Goal: Information Seeking & Learning: Learn about a topic

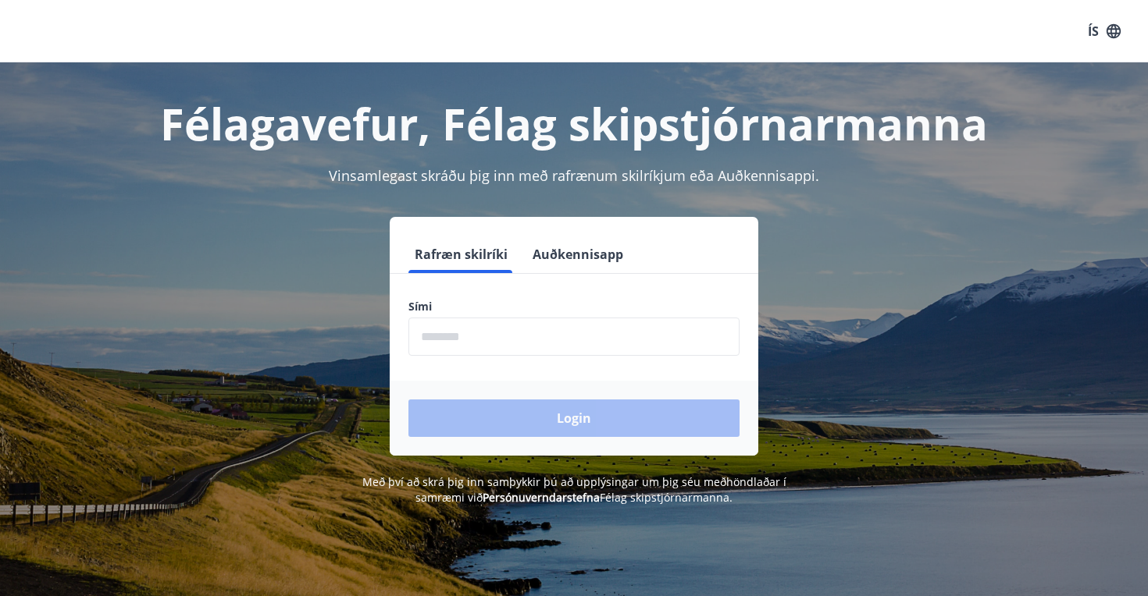
click at [550, 340] on input "phone" at bounding box center [573, 337] width 331 height 38
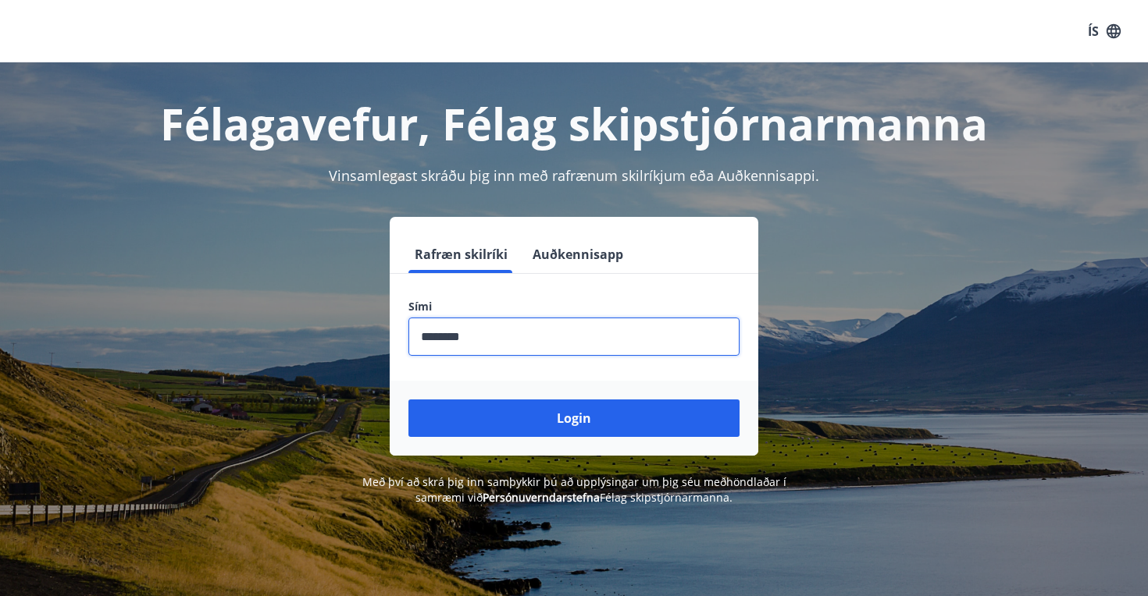
type input "********"
click at [574, 418] on button "Login" at bounding box center [573, 418] width 331 height 37
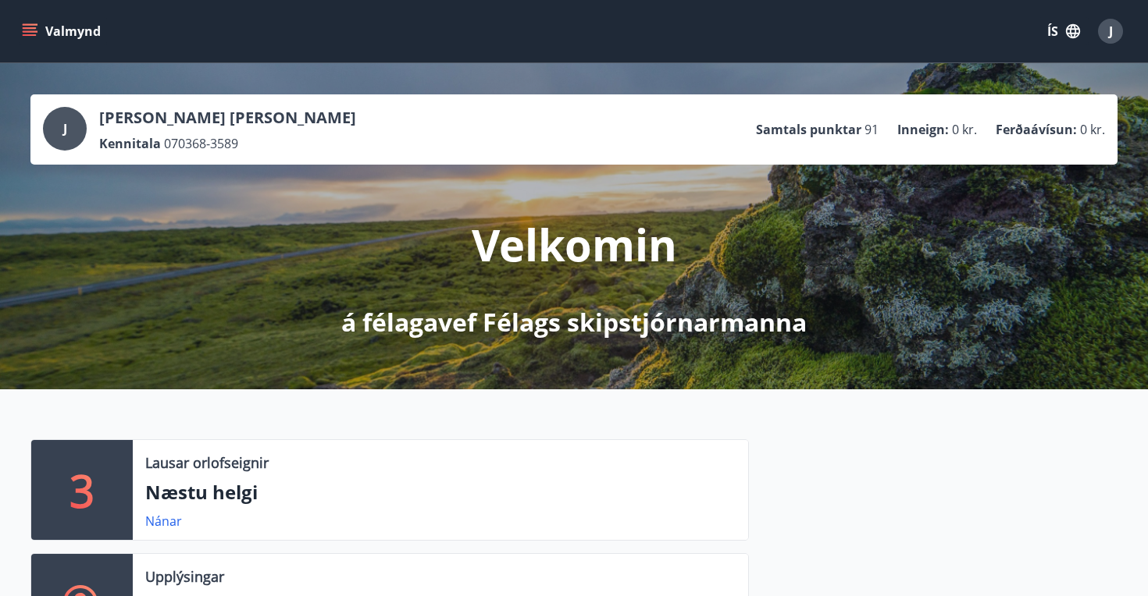
click at [44, 27] on button "Valmynd" at bounding box center [63, 31] width 88 height 28
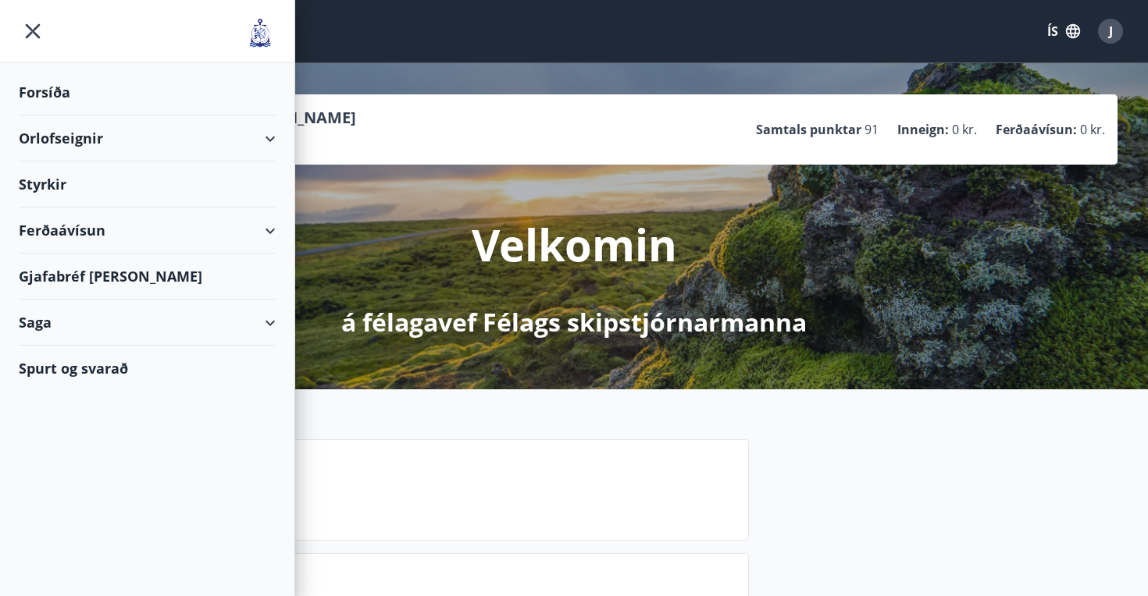
click at [109, 148] on div "Orlofseignir" at bounding box center [147, 139] width 257 height 46
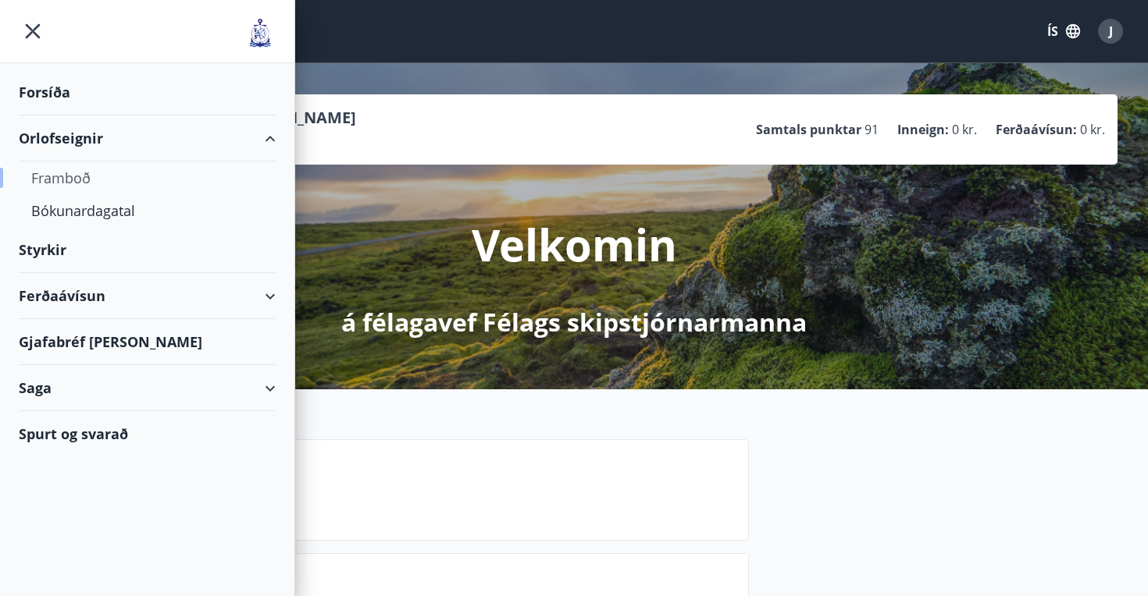
click at [73, 178] on div "Framboð" at bounding box center [147, 178] width 232 height 33
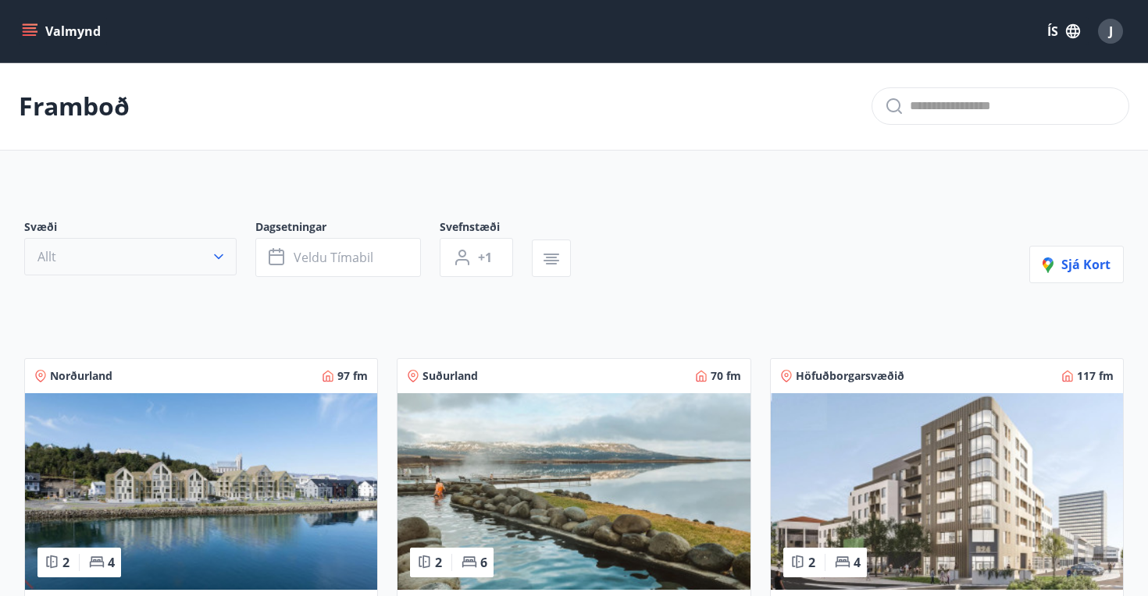
click at [184, 256] on button "Allt" at bounding box center [130, 256] width 212 height 37
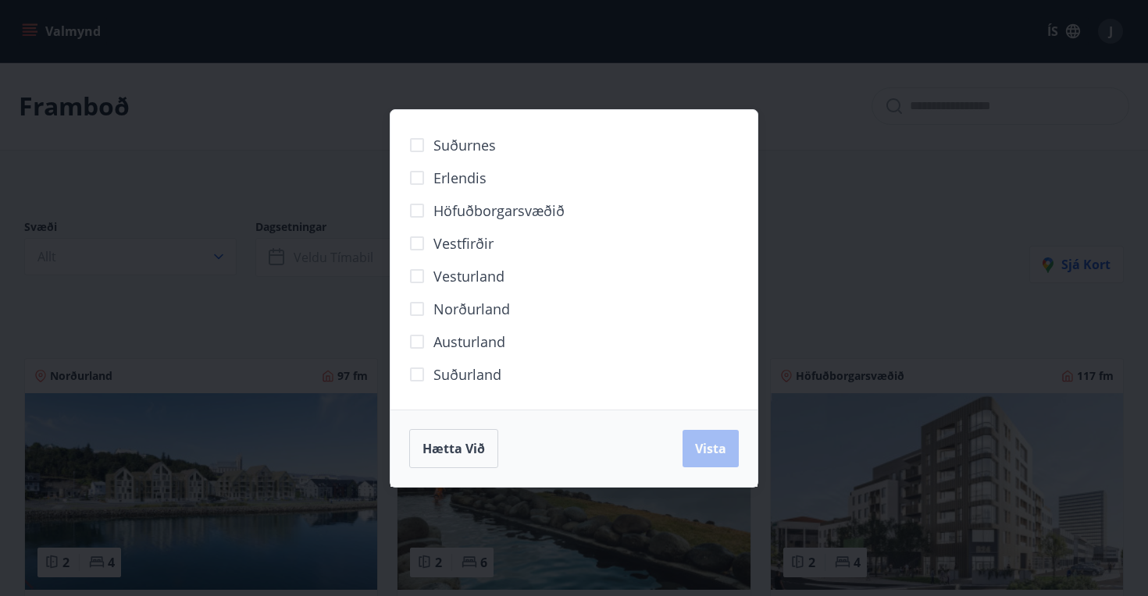
click at [436, 297] on label "Norðurland" at bounding box center [454, 309] width 109 height 33
click at [707, 437] on button "Vista" at bounding box center [710, 448] width 56 height 37
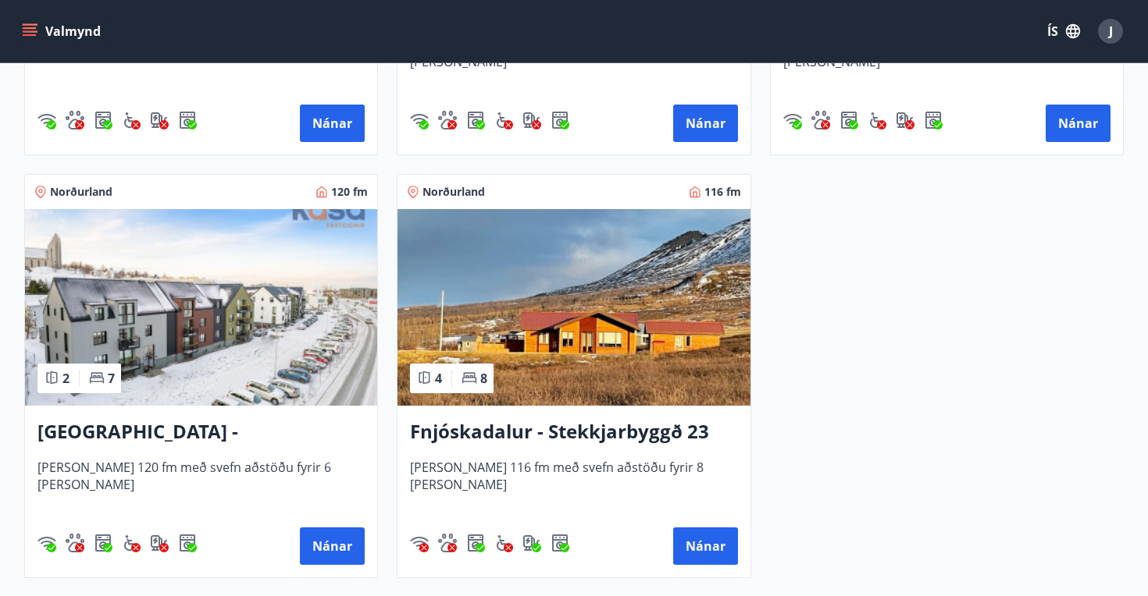
scroll to position [647, 0]
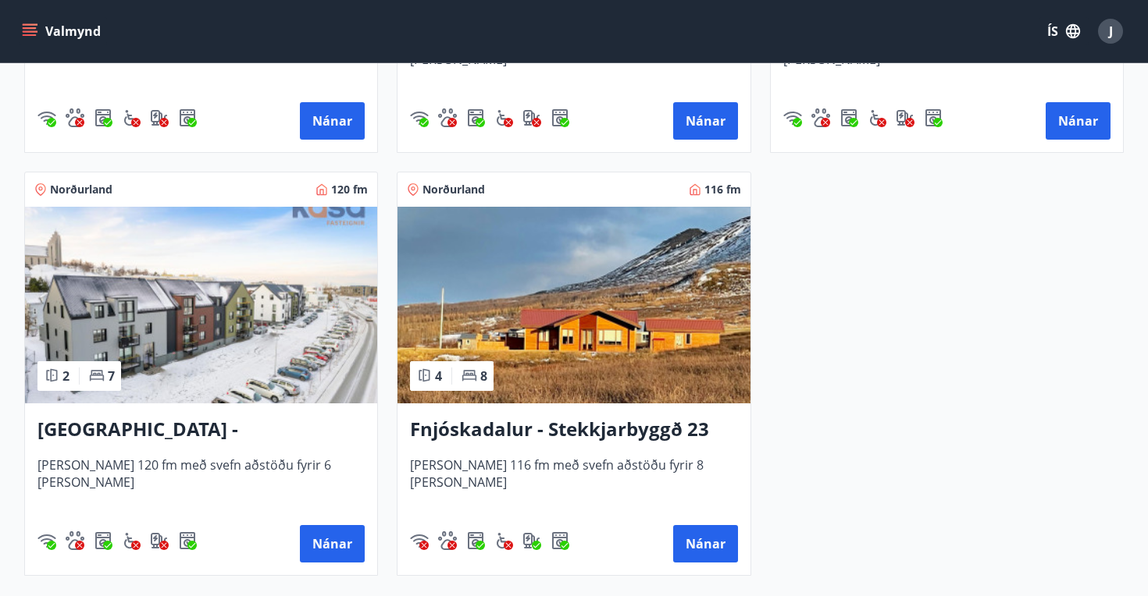
click at [616, 425] on h3 "Fnjóskadalur - Stekkjarbyggð 23" at bounding box center [573, 430] width 327 height 28
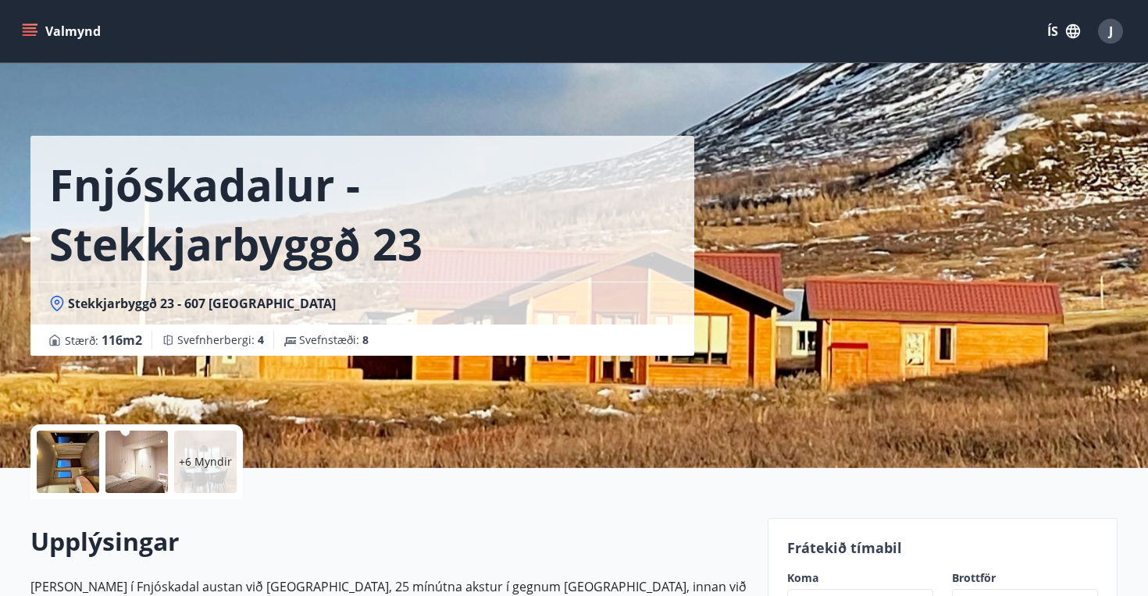
scroll to position [176, 0]
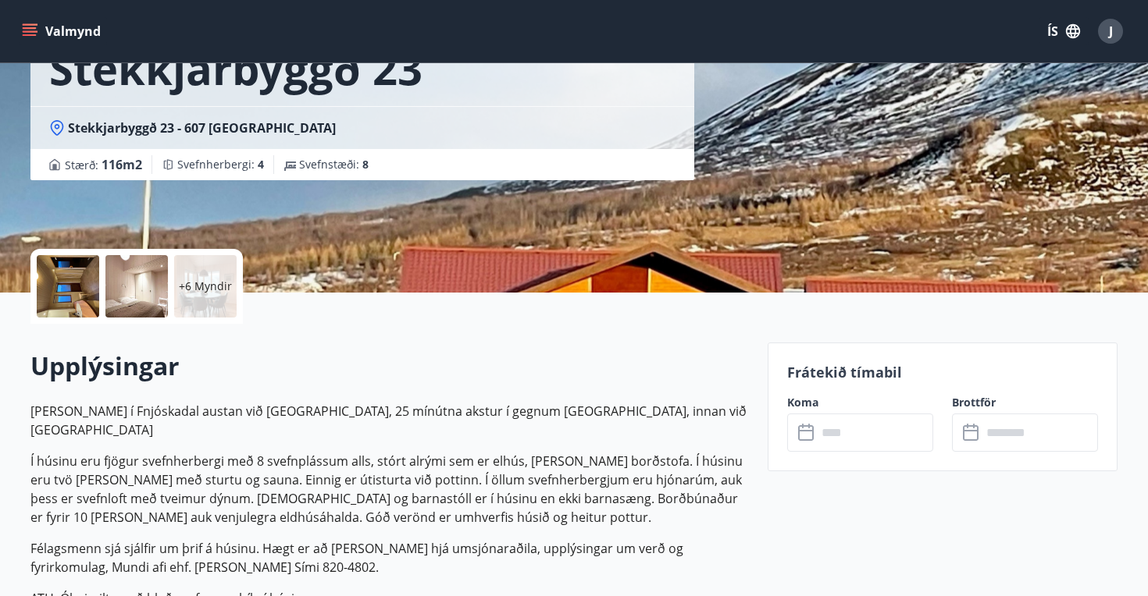
click at [133, 408] on p "Húsið er í Fnjóskadal austan við Akureyri, 25 mínútna akstur í gegnum Vaðlaheið…" at bounding box center [389, 420] width 718 height 37
click at [340, 380] on h2 "Upplýsingar" at bounding box center [389, 366] width 718 height 34
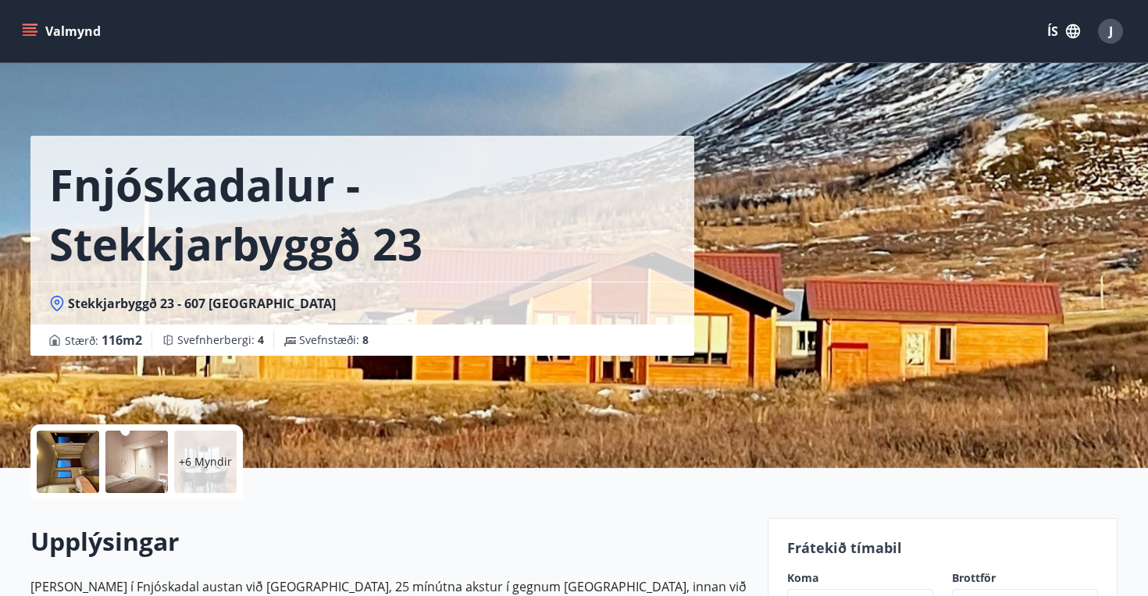
scroll to position [0, 0]
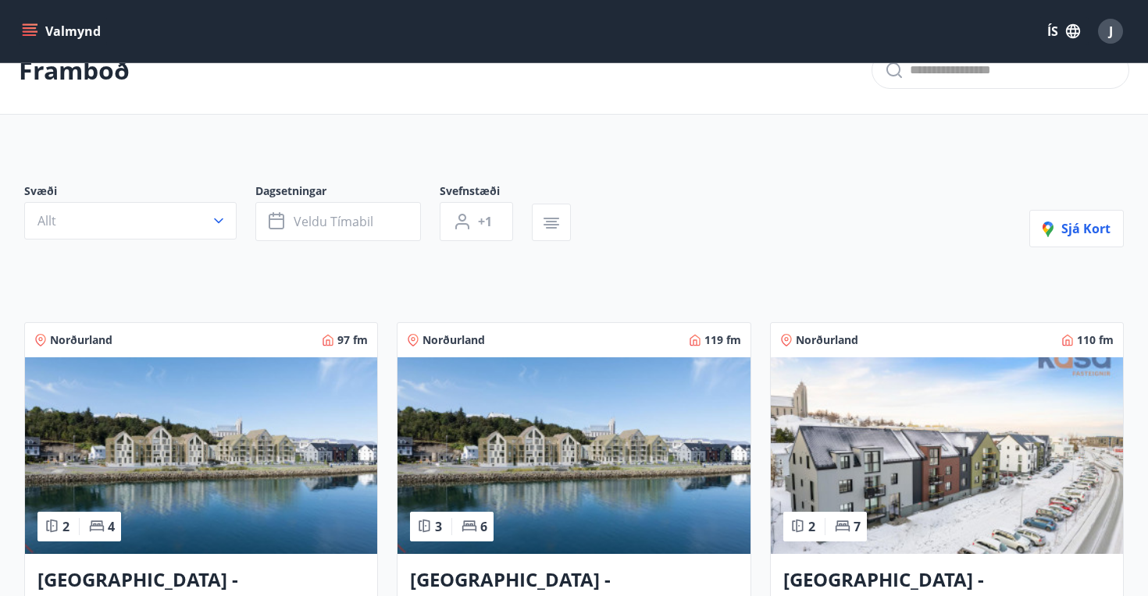
scroll to position [37, 0]
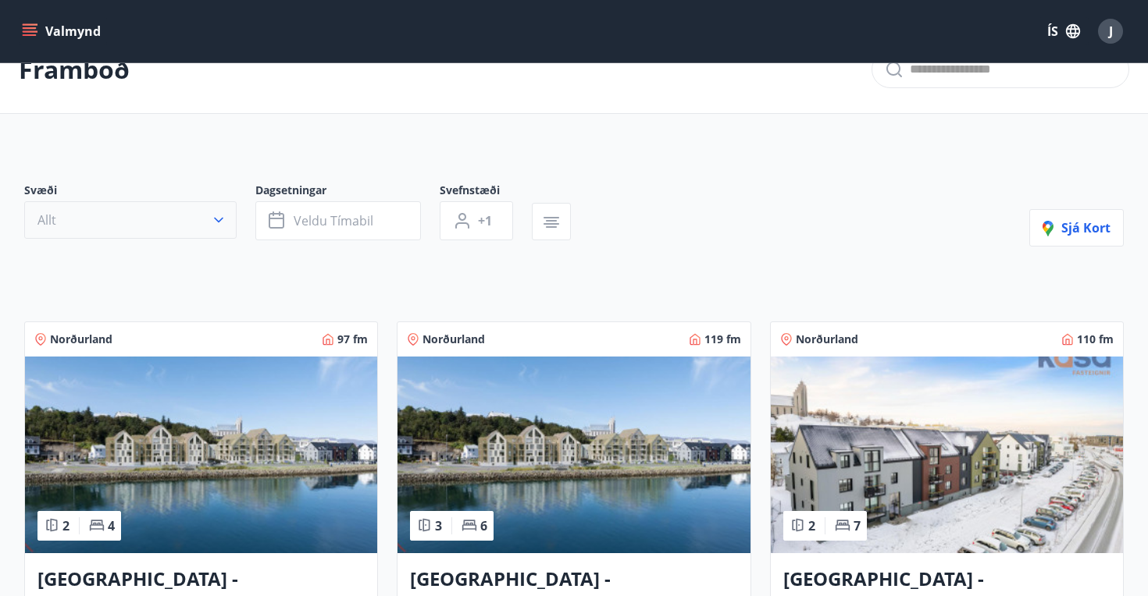
click at [204, 229] on button "Allt" at bounding box center [130, 219] width 212 height 37
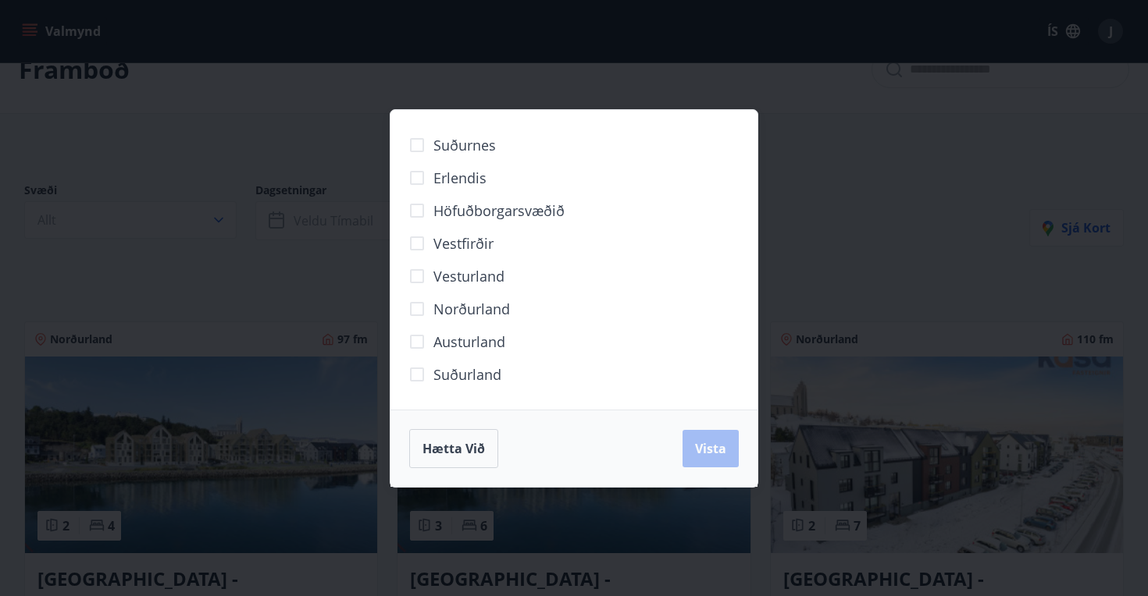
click at [461, 272] on span "Vesturland" at bounding box center [468, 276] width 71 height 20
click at [701, 447] on span "Vista" at bounding box center [710, 448] width 31 height 17
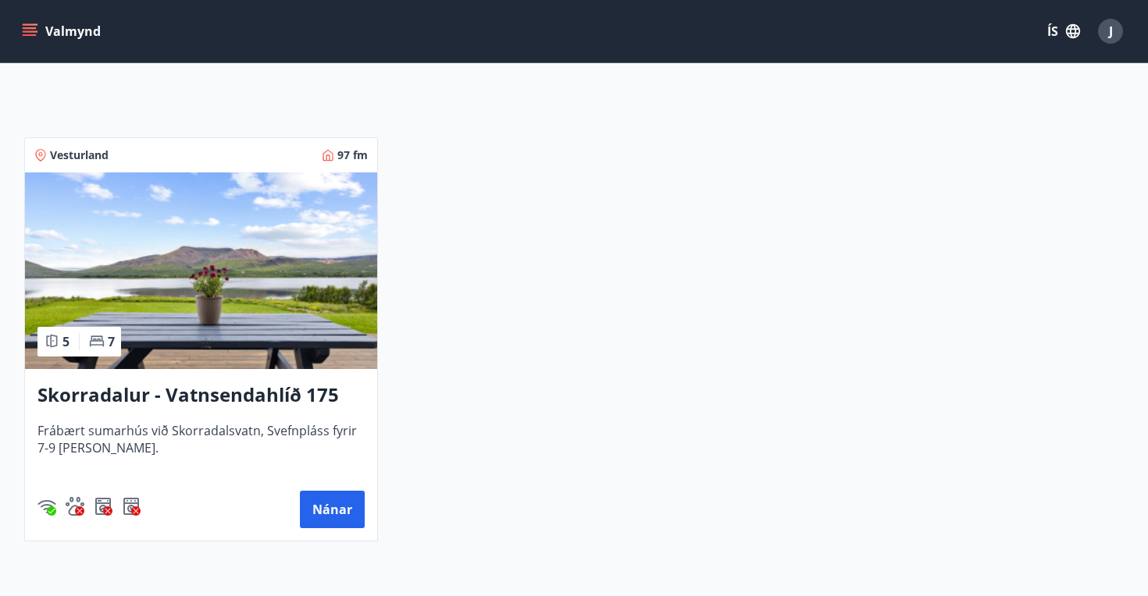
scroll to position [261, 0]
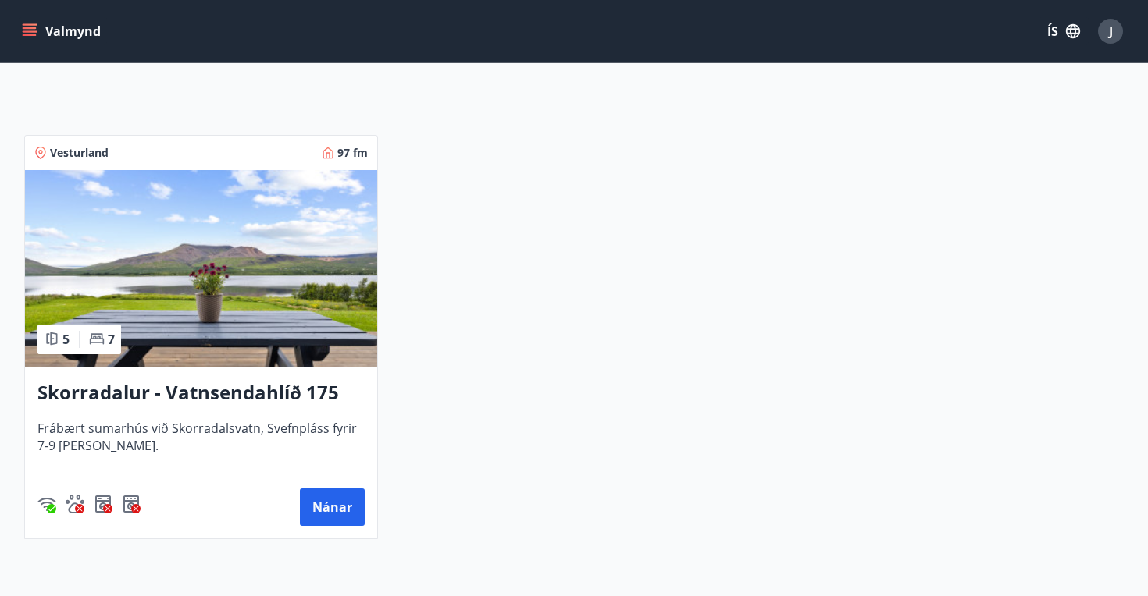
click at [303, 395] on h3 "Skorradalur - Vatnsendahlíð 175" at bounding box center [200, 393] width 327 height 28
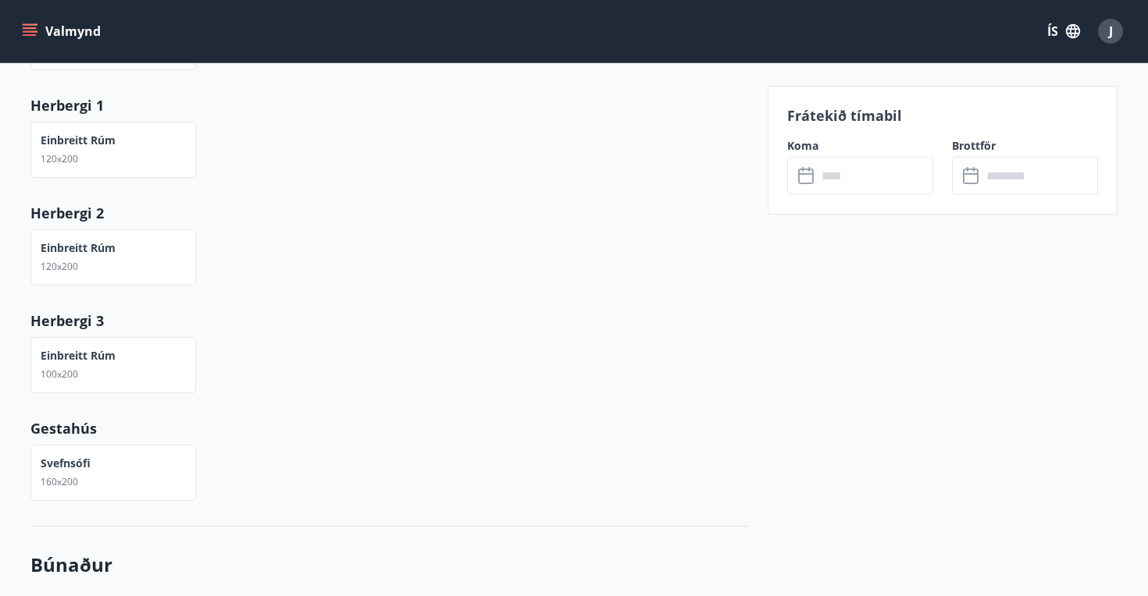
scroll to position [297, 0]
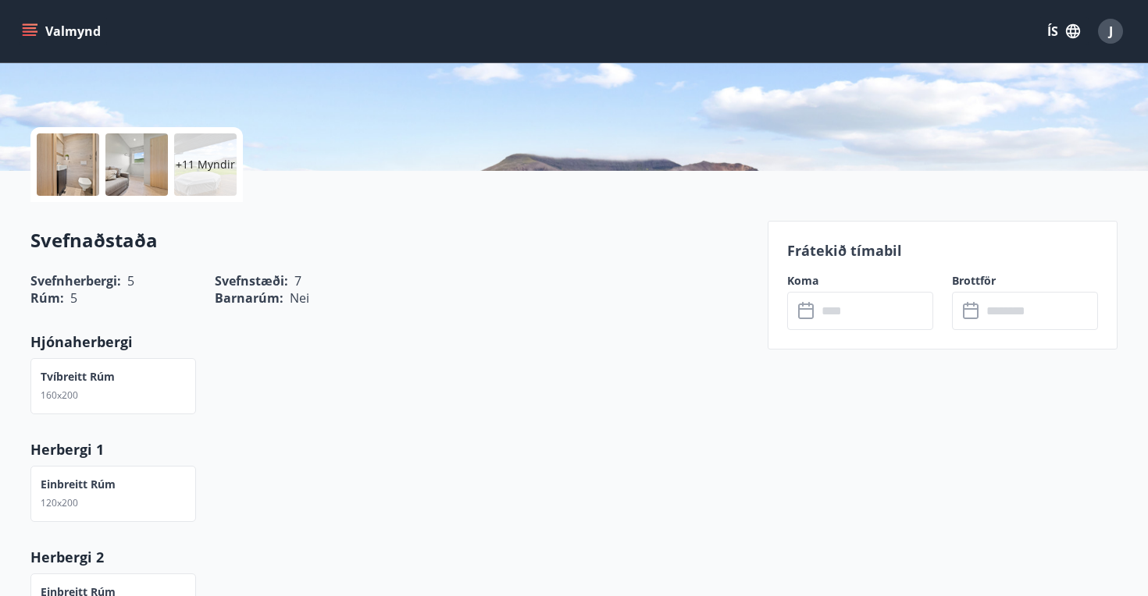
click at [194, 164] on p "+11 Myndir" at bounding box center [205, 165] width 59 height 16
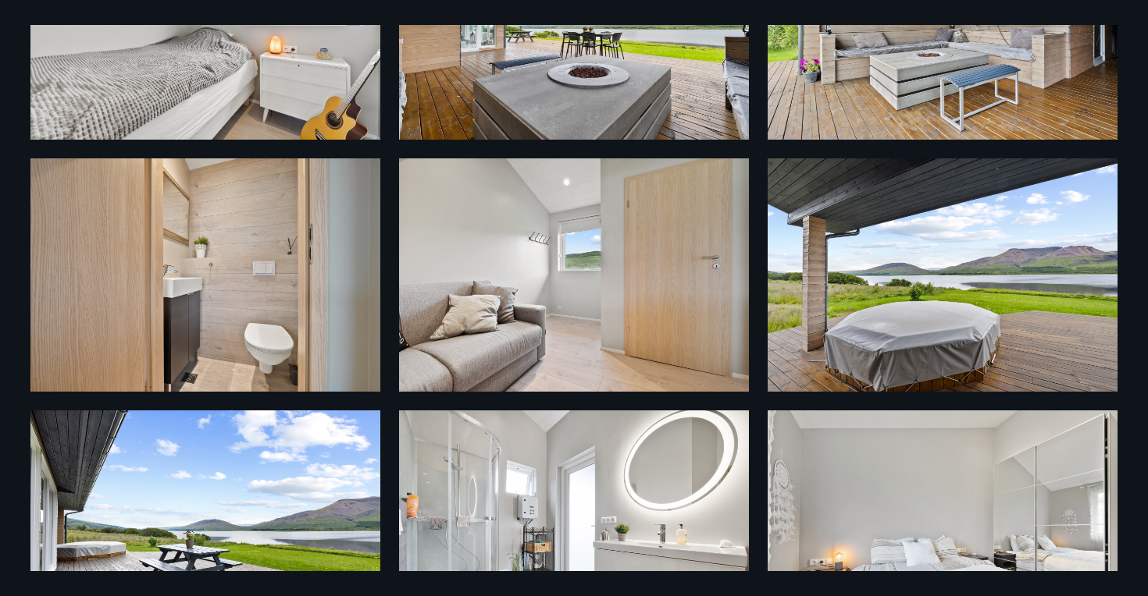
scroll to position [0, 0]
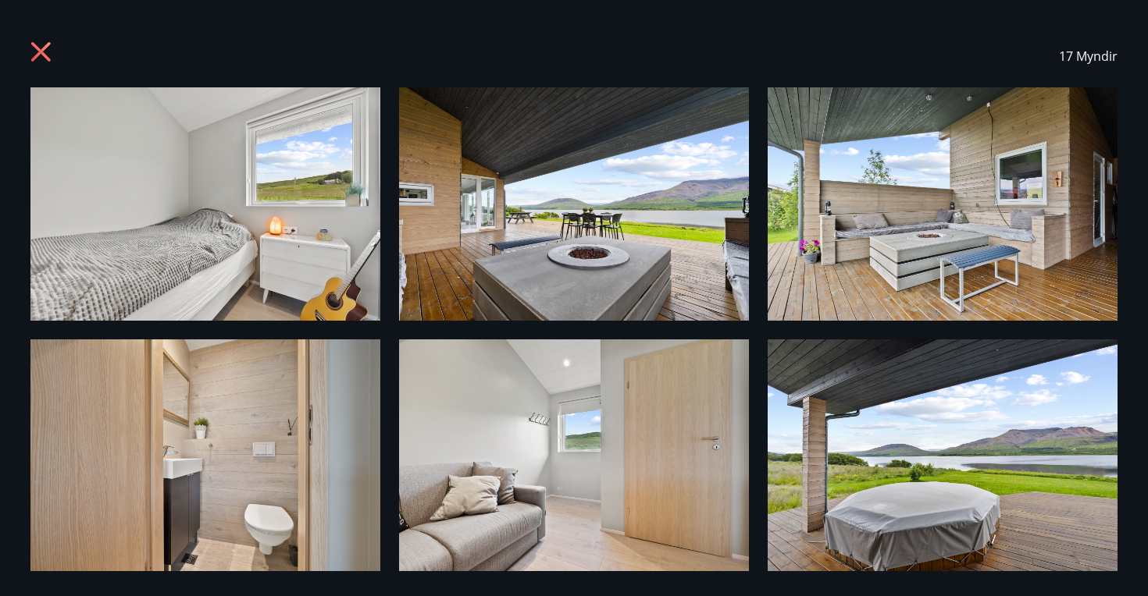
click at [48, 48] on icon at bounding box center [42, 53] width 25 height 25
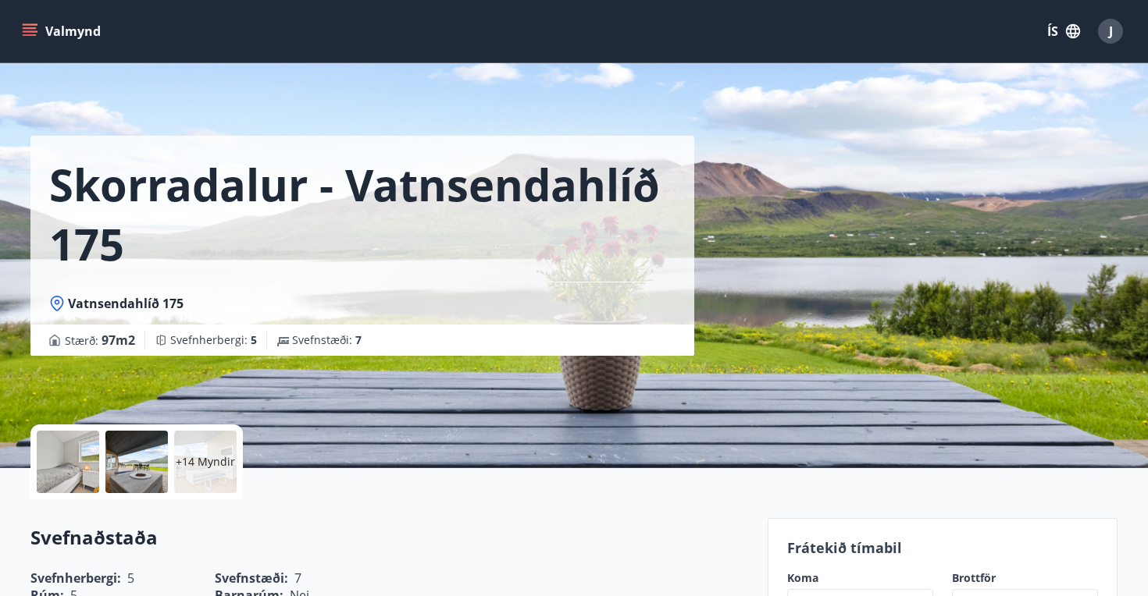
click at [32, 38] on button "Valmynd" at bounding box center [63, 31] width 88 height 28
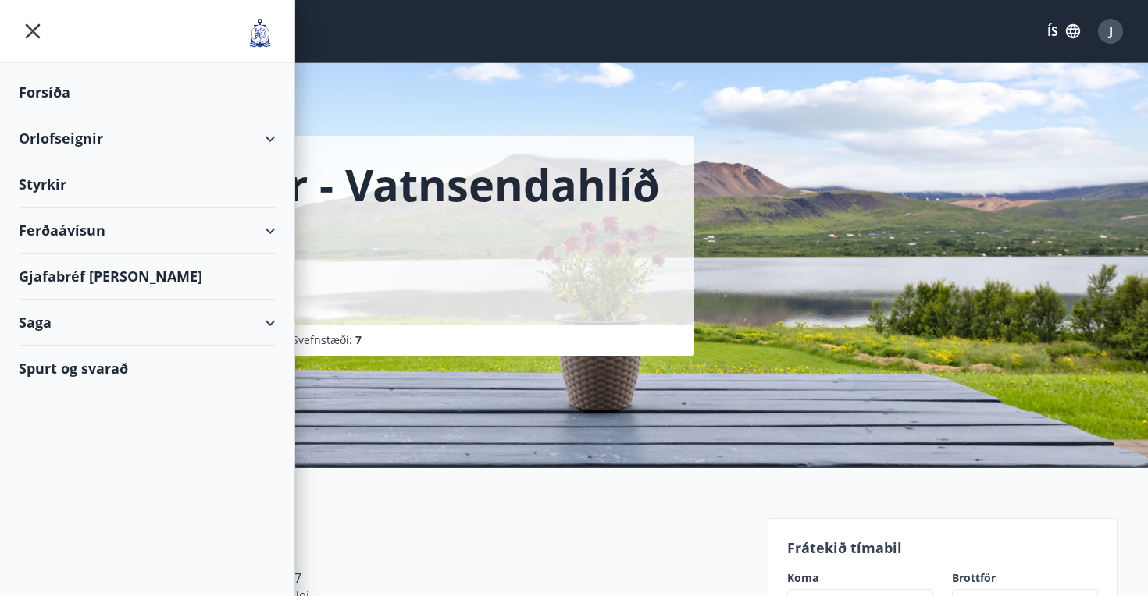
click at [121, 144] on div "Orlofseignir" at bounding box center [147, 139] width 257 height 46
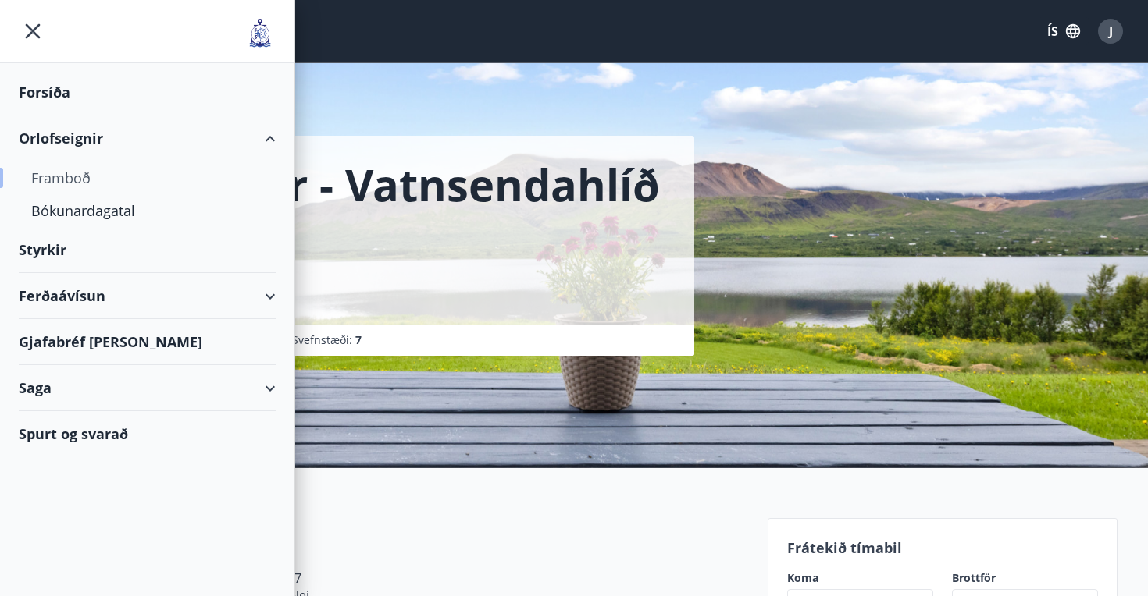
click at [103, 168] on div "Framboð" at bounding box center [147, 178] width 232 height 33
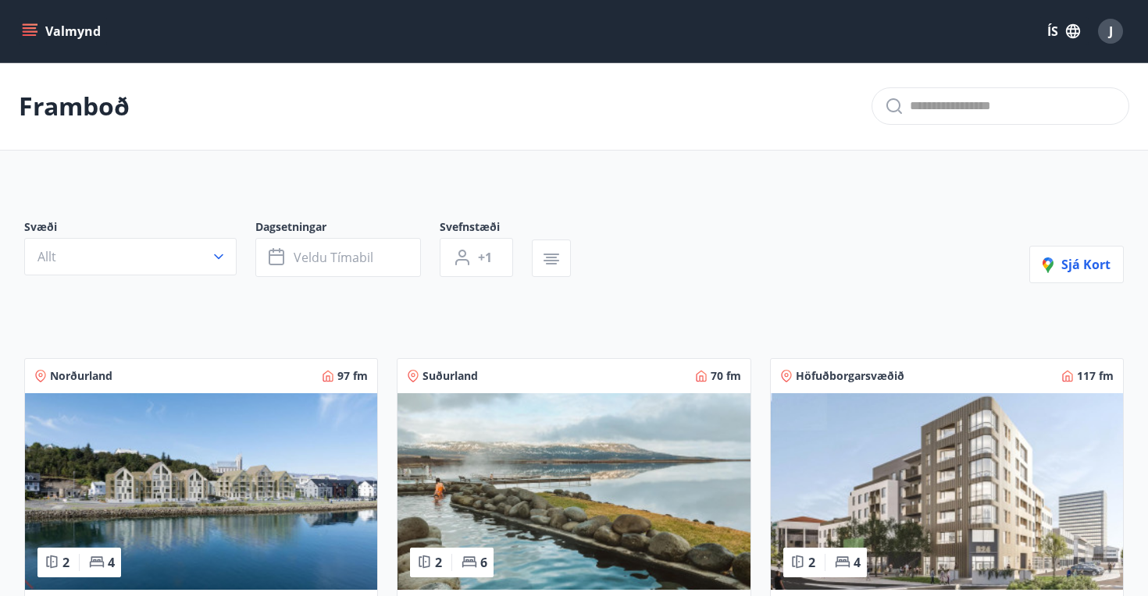
click at [33, 31] on icon "menu" at bounding box center [31, 31] width 17 height 2
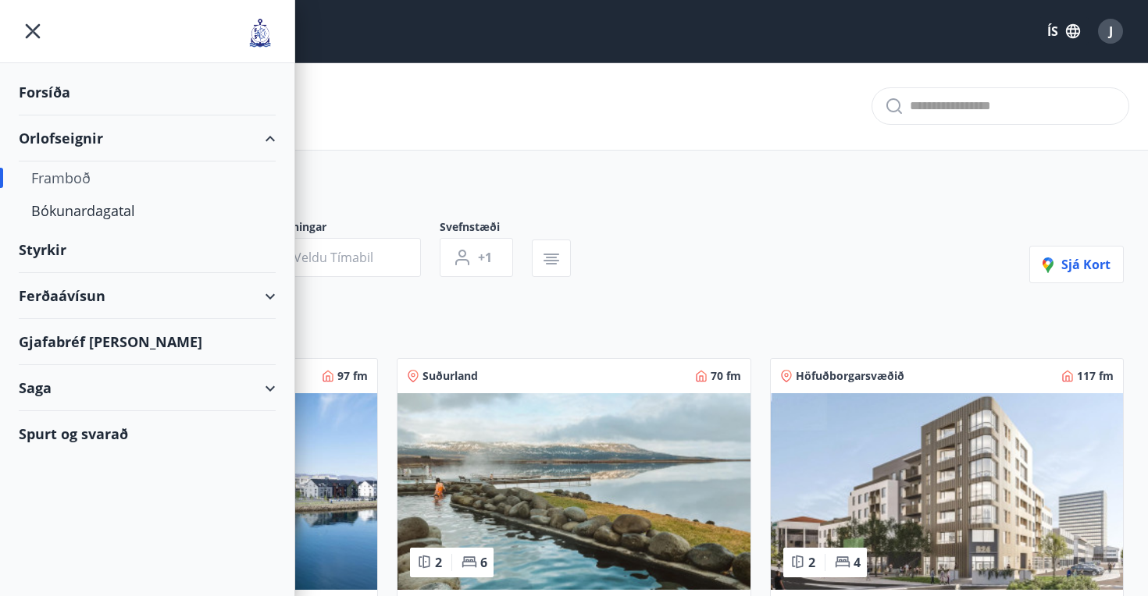
click at [163, 116] on div "Styrkir" at bounding box center [147, 92] width 257 height 46
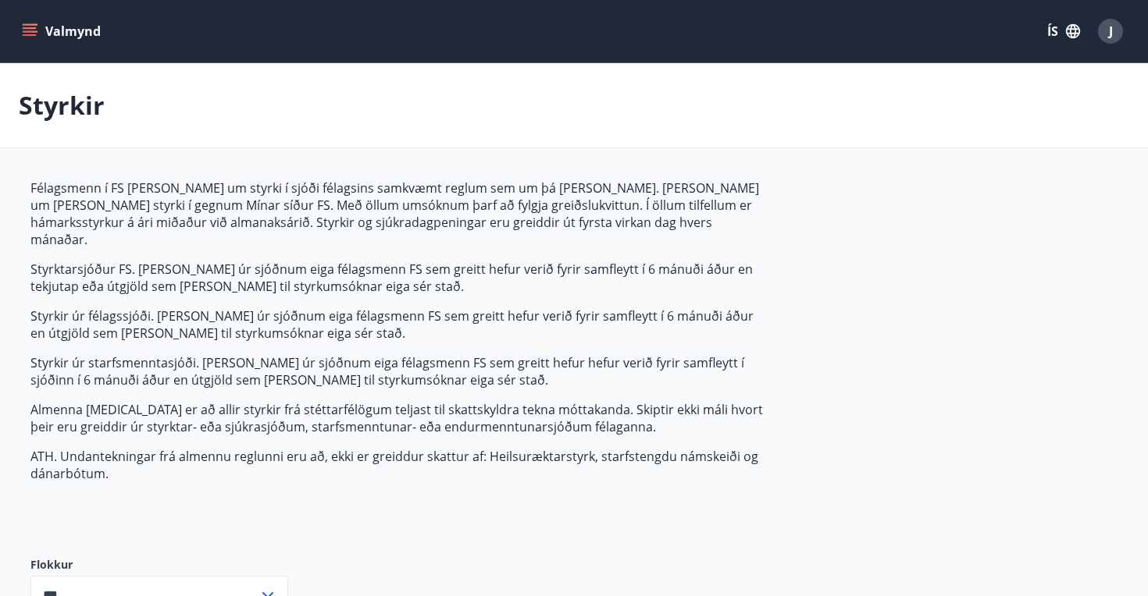
type input "***"
click at [30, 30] on icon "menu" at bounding box center [30, 31] width 16 height 16
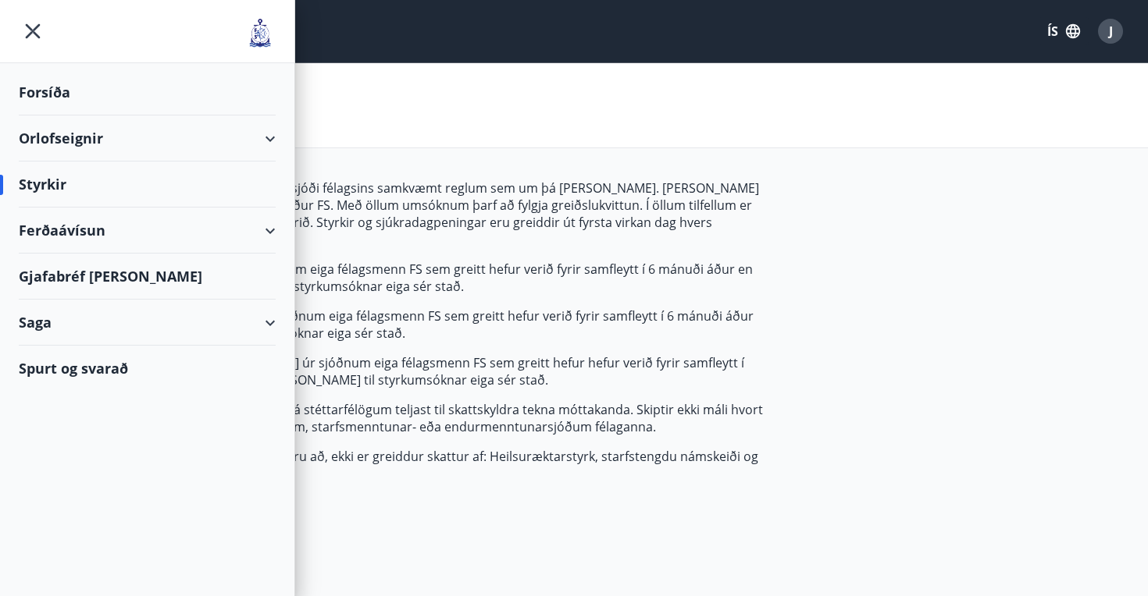
click at [98, 279] on div "Gjafabréf og kort" at bounding box center [147, 277] width 257 height 46
click at [217, 242] on div "Ferðaávísun" at bounding box center [147, 231] width 257 height 46
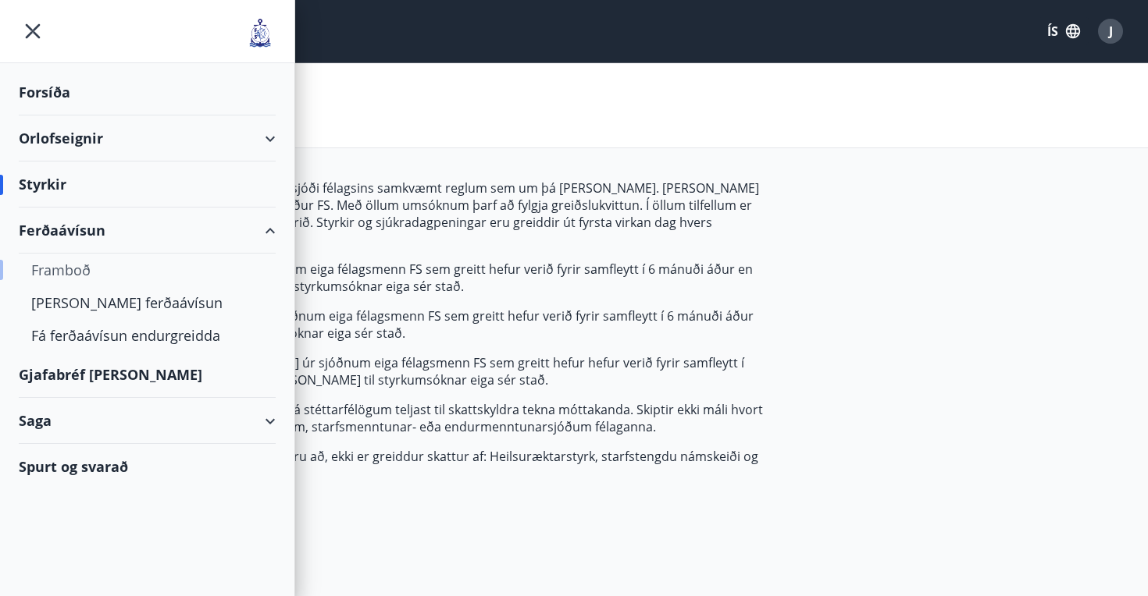
click at [62, 263] on div "Framboð" at bounding box center [147, 270] width 232 height 33
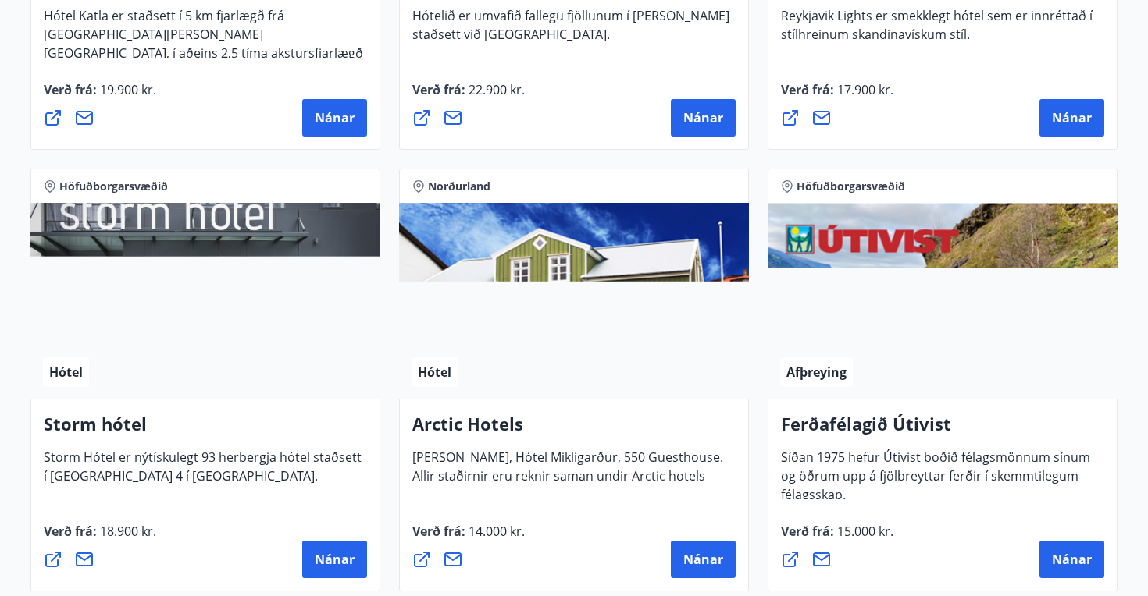
scroll to position [1459, 0]
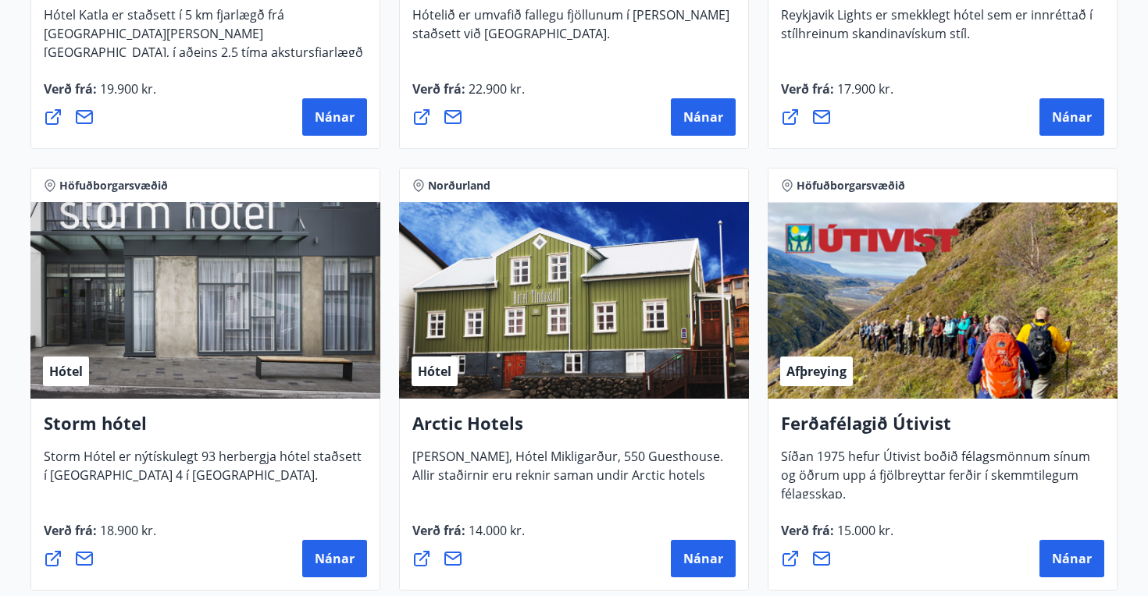
click at [529, 379] on div "Hótel" at bounding box center [574, 300] width 350 height 197
click at [701, 548] on button "Nánar" at bounding box center [703, 558] width 65 height 37
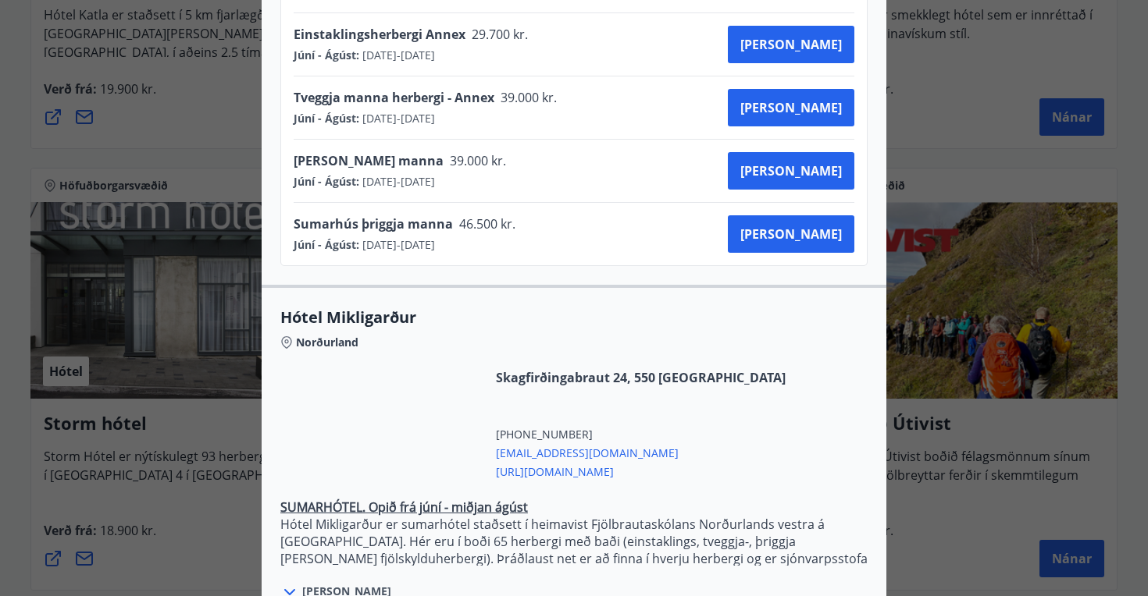
scroll to position [2087, 0]
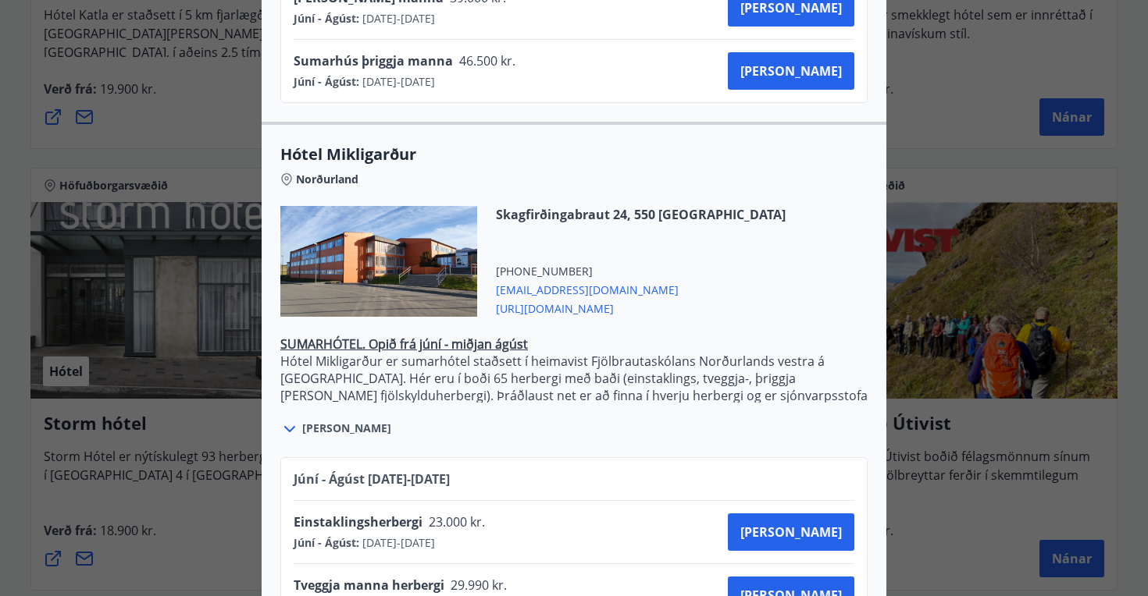
click at [201, 476] on div at bounding box center [574, 298] width 1148 height 596
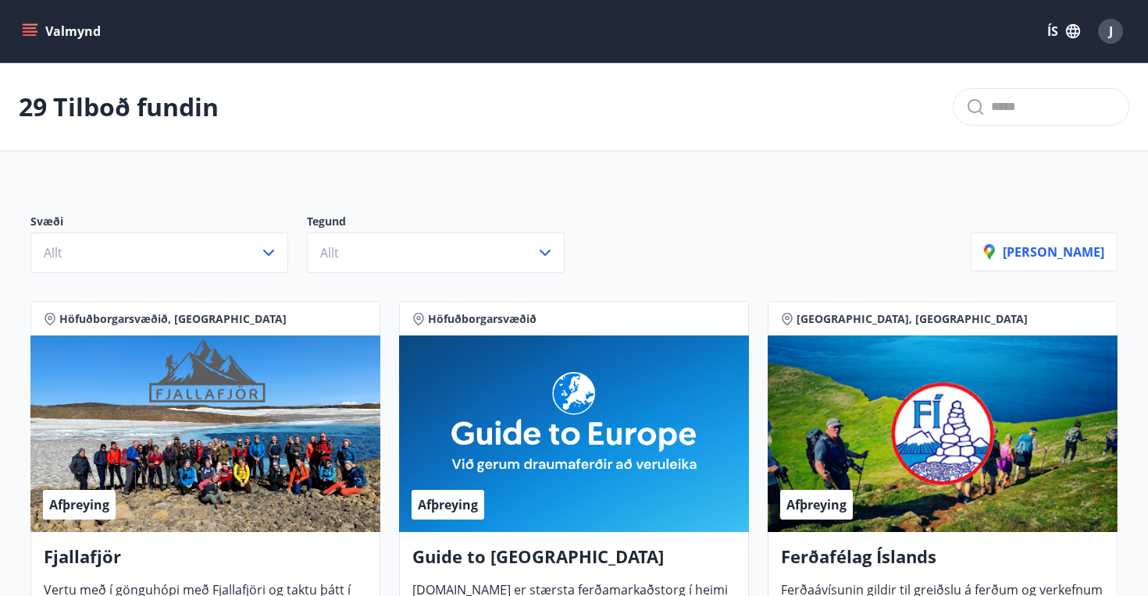
scroll to position [0, 0]
